Goal: Task Accomplishment & Management: Manage account settings

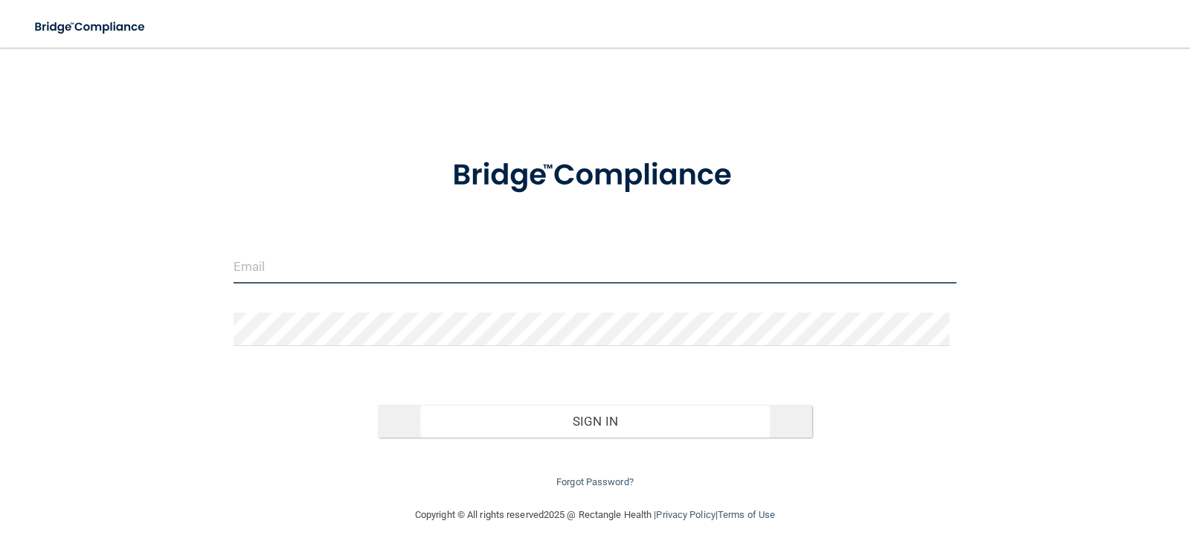
type input "[PERSON_NAME][EMAIL_ADDRESS][DOMAIN_NAME]"
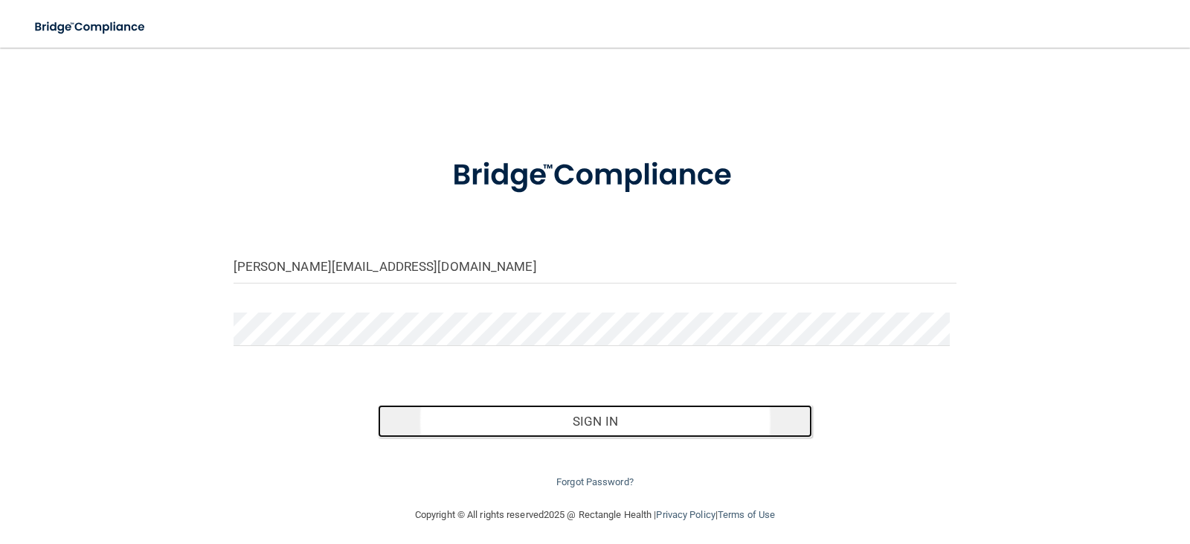
click at [611, 427] on button "Sign In" at bounding box center [595, 420] width 434 height 33
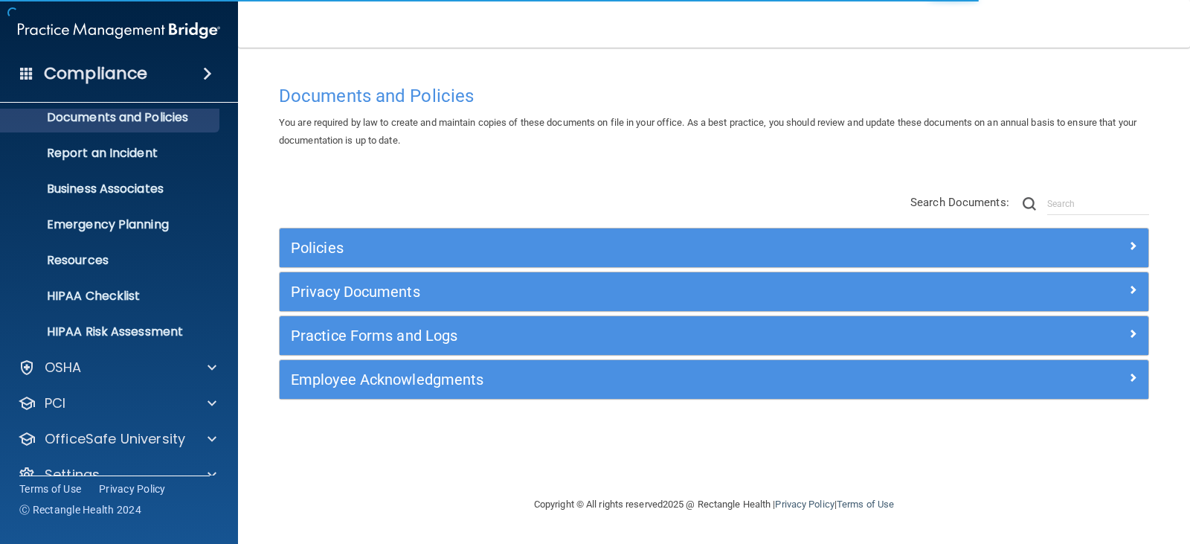
scroll to position [74, 0]
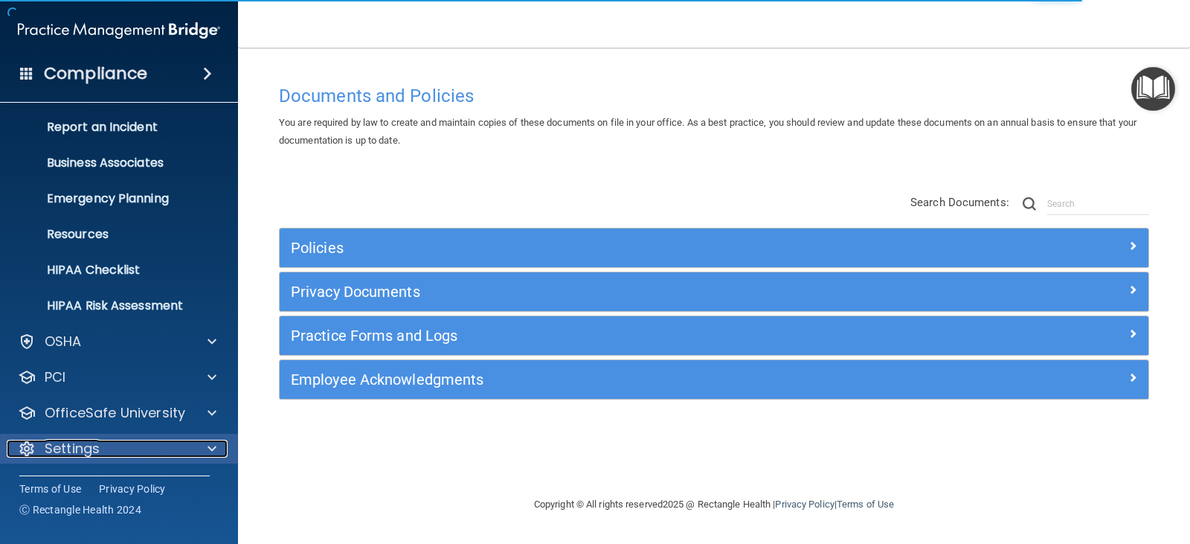
click at [213, 449] on span at bounding box center [211, 448] width 9 height 18
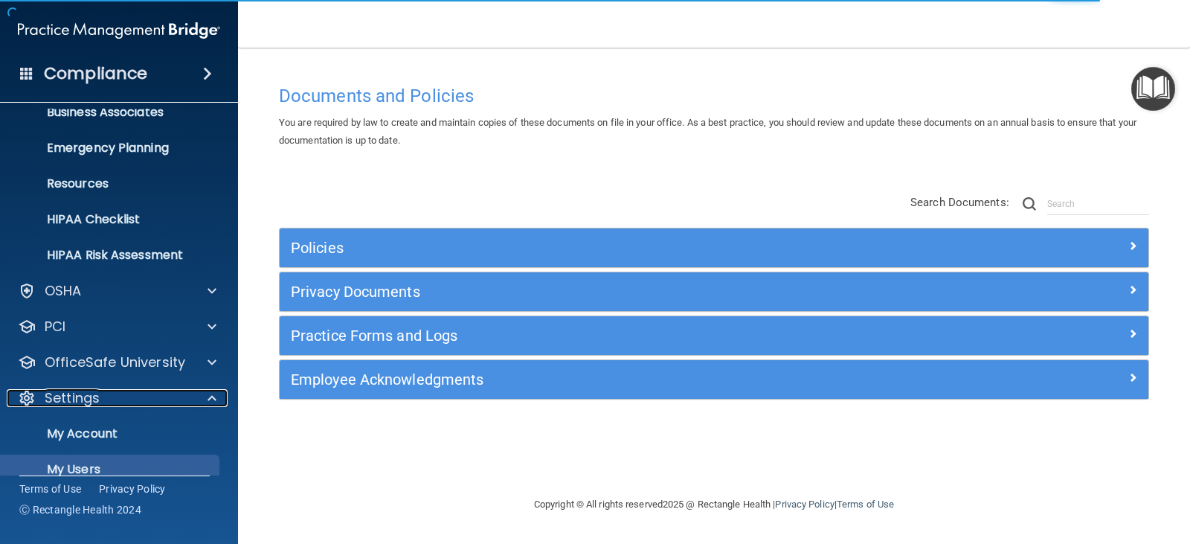
scroll to position [216, 0]
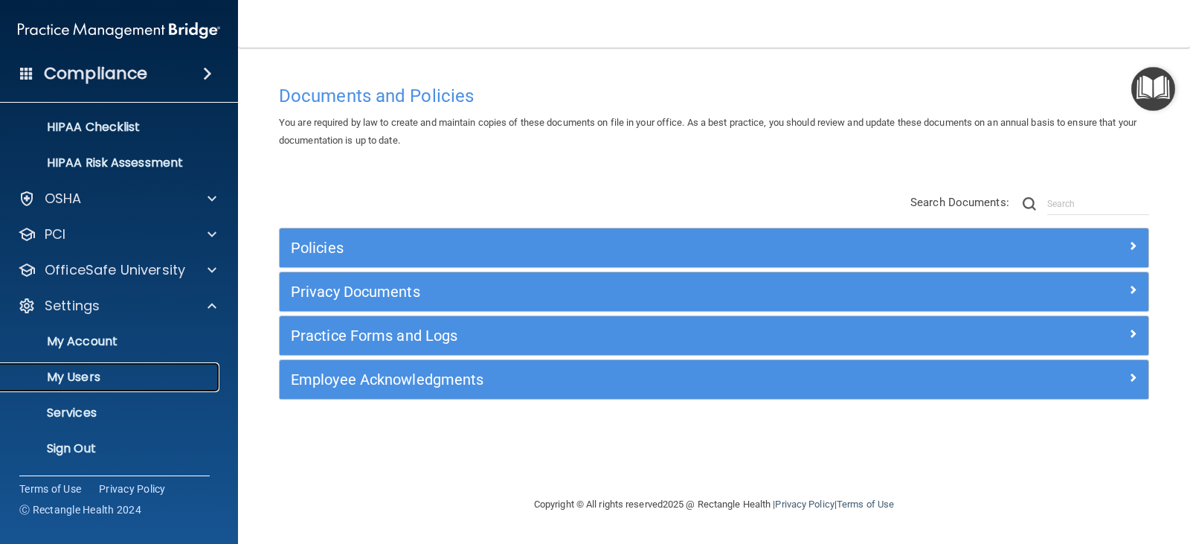
click at [153, 378] on p "My Users" at bounding box center [111, 377] width 203 height 15
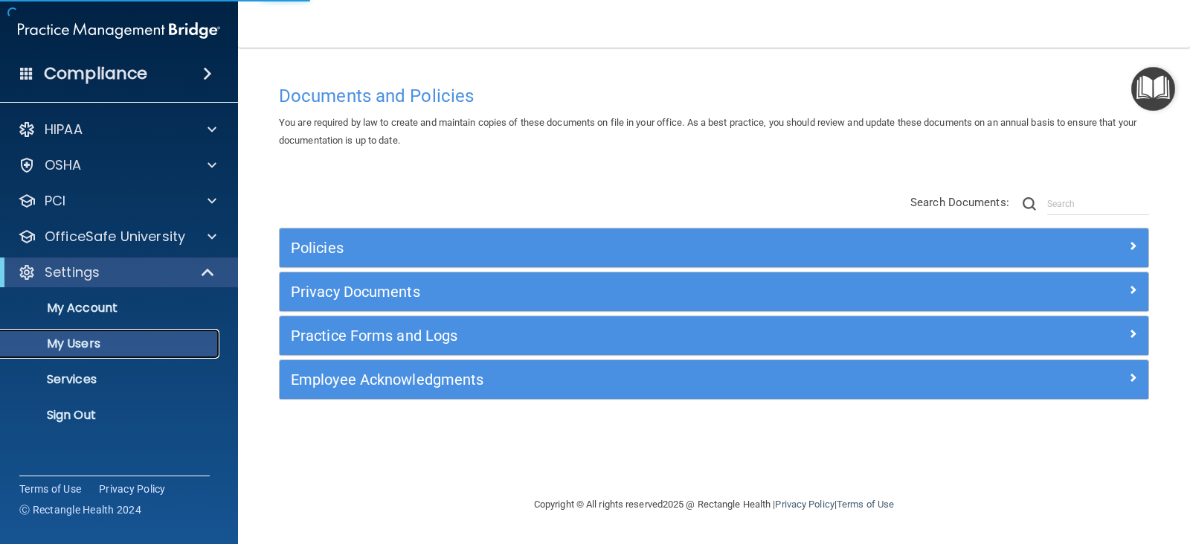
select select "20"
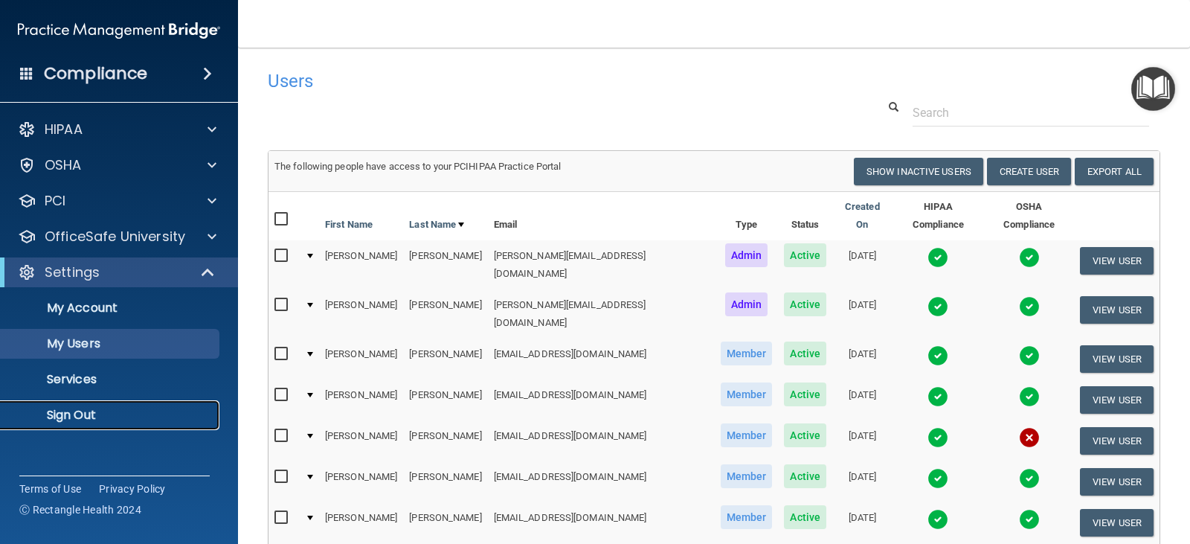
click at [82, 416] on p "Sign Out" at bounding box center [111, 414] width 203 height 15
